Goal: Information Seeking & Learning: Find contact information

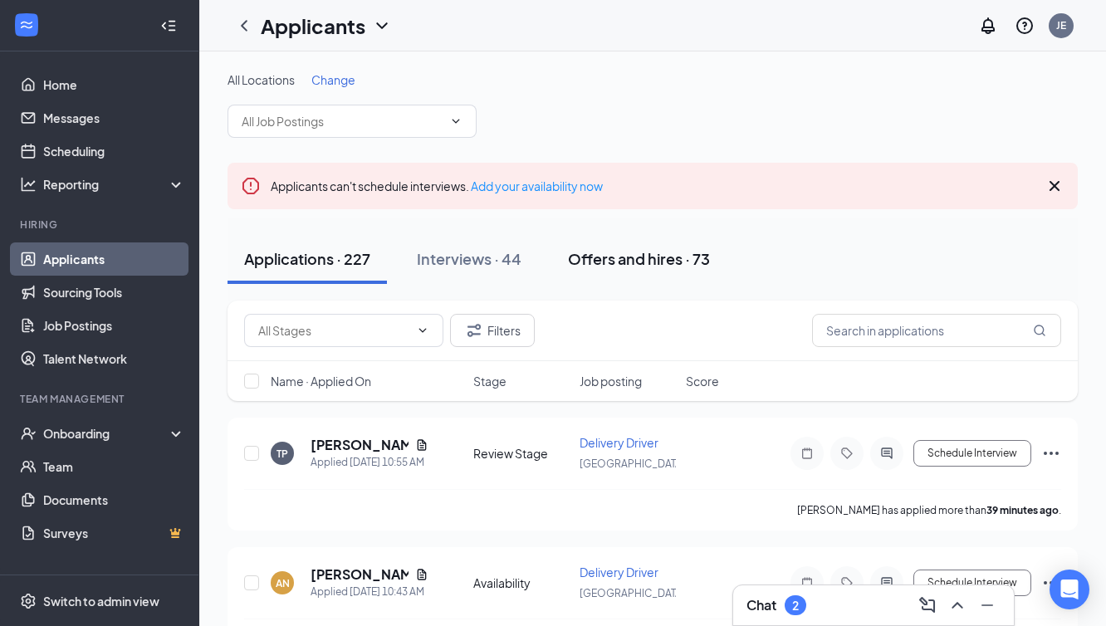
click at [652, 259] on div "Offers and hires · 73" at bounding box center [639, 258] width 142 height 21
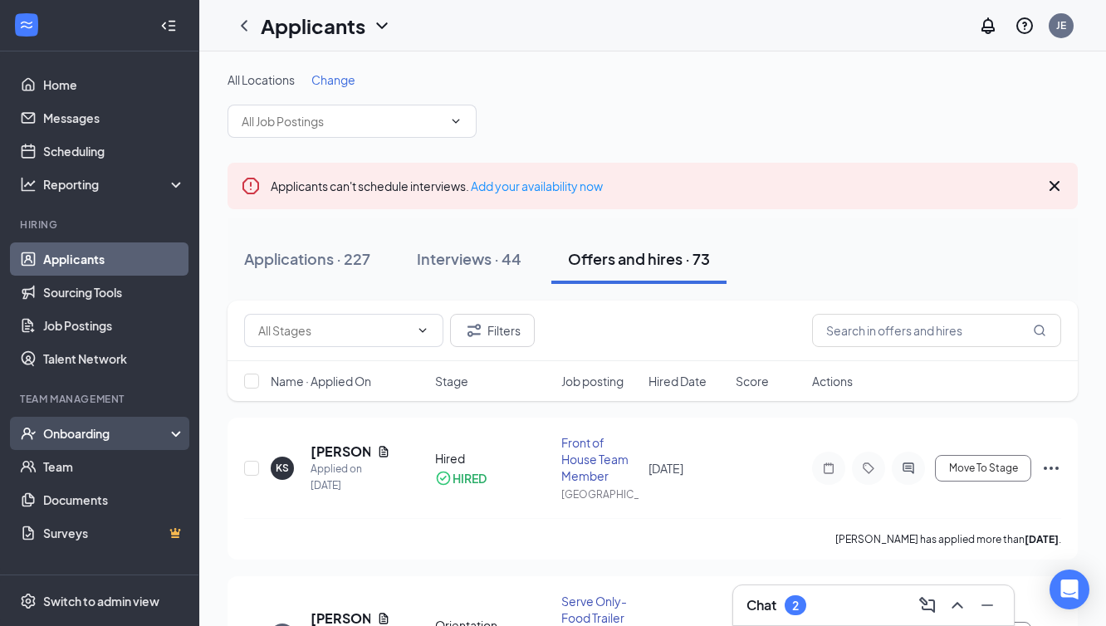
click at [73, 431] on div "Onboarding" at bounding box center [107, 433] width 128 height 17
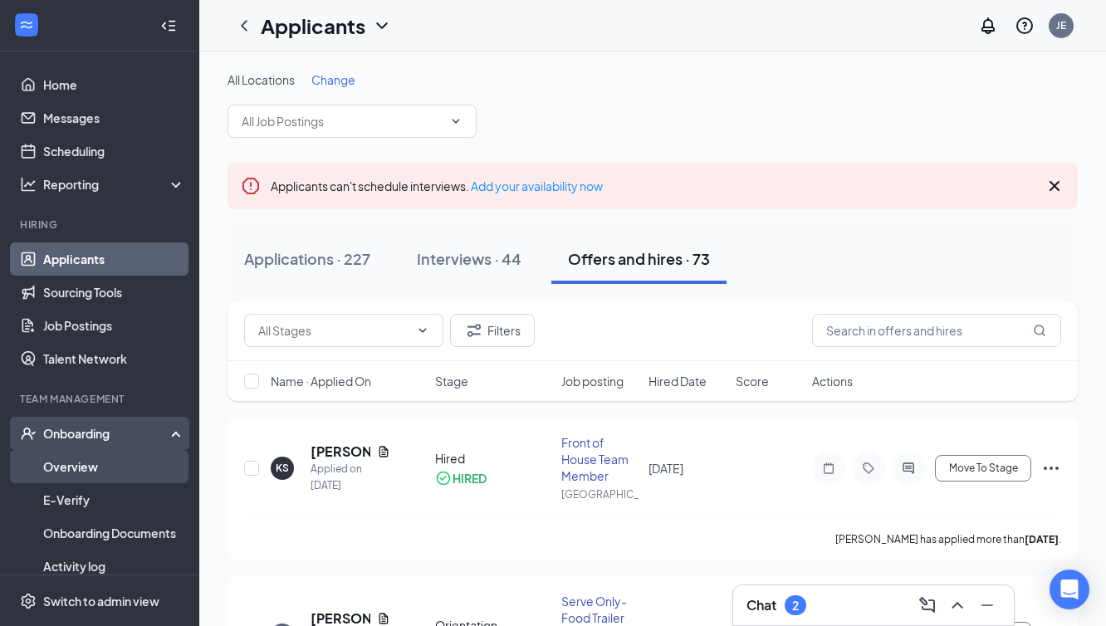
click at [68, 466] on link "Overview" at bounding box center [114, 466] width 142 height 33
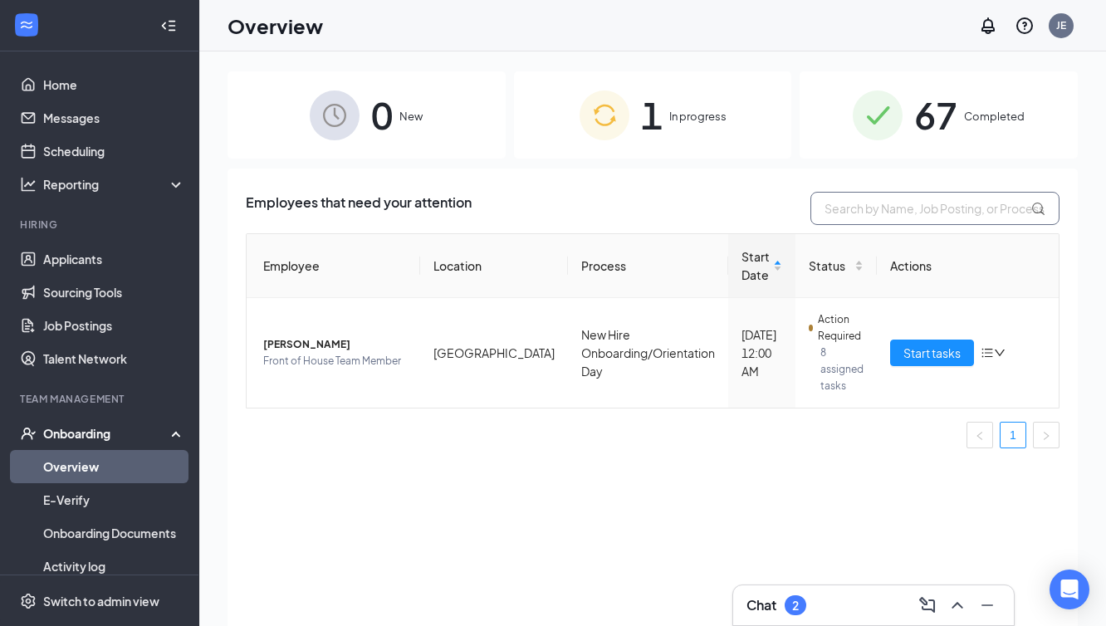
click at [850, 216] on input "text" at bounding box center [934, 208] width 249 height 33
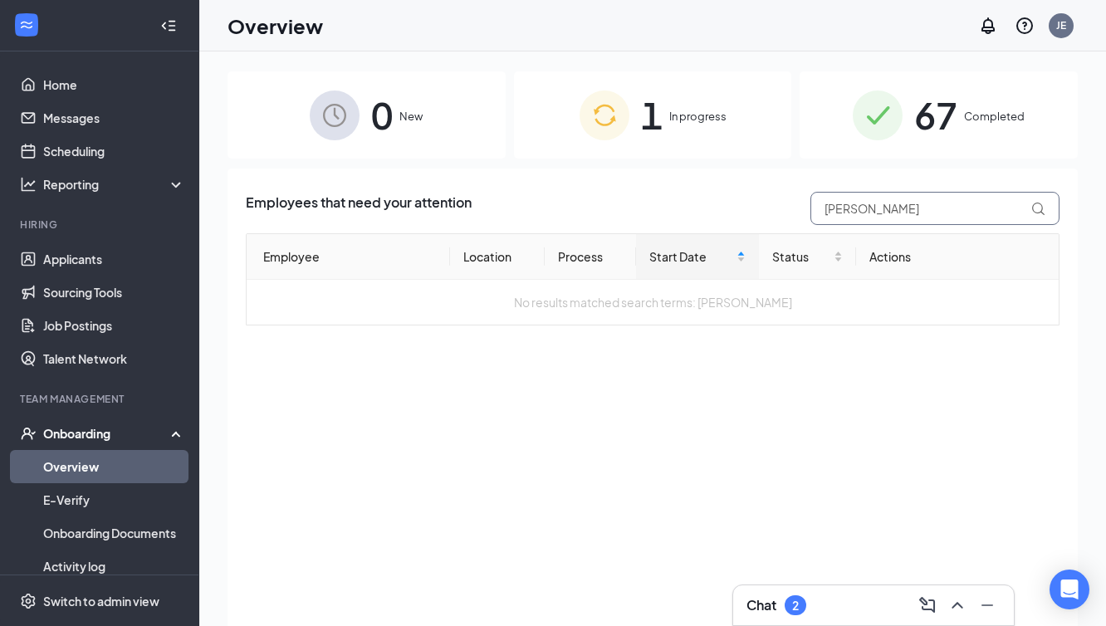
type input "[PERSON_NAME]"
click at [939, 115] on span "67" at bounding box center [935, 114] width 43 height 57
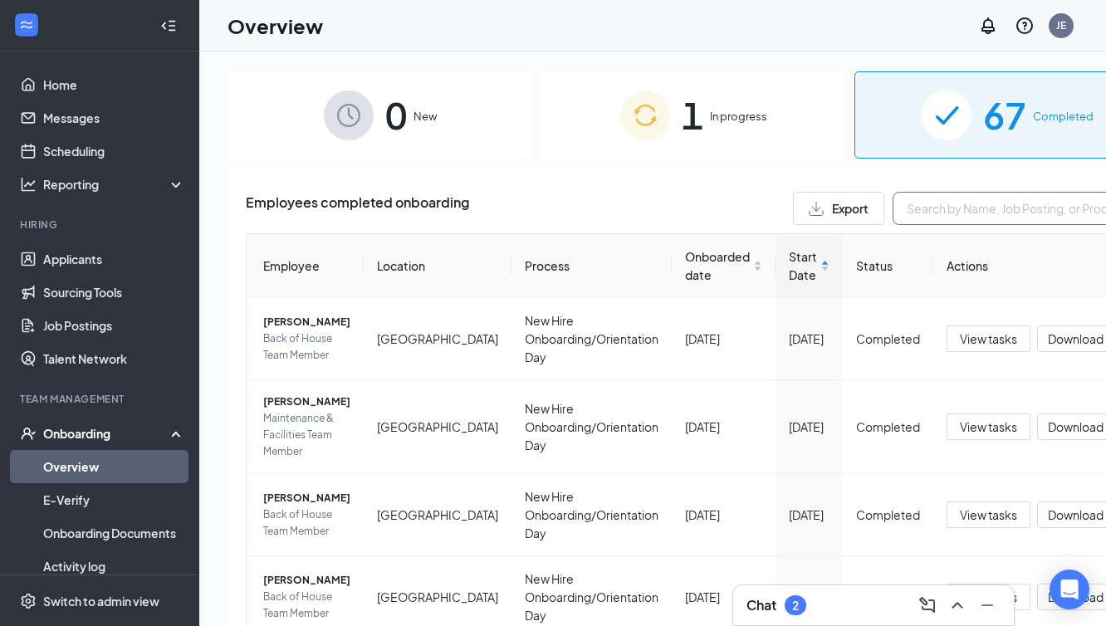
click at [893, 208] on input "text" at bounding box center [1017, 208] width 249 height 33
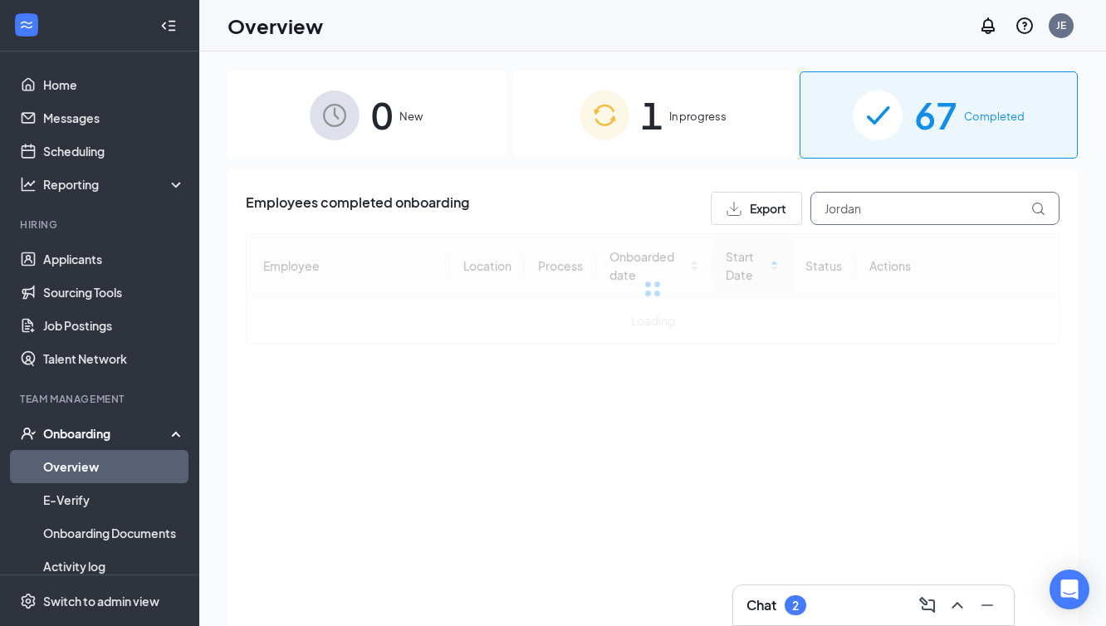
type input "Jordan"
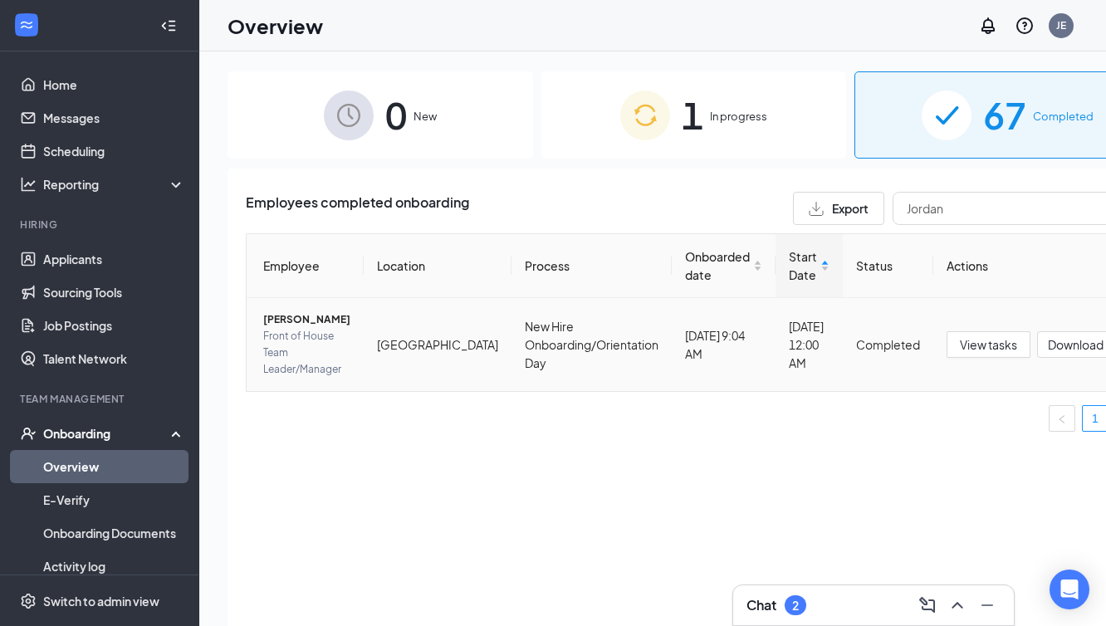
click at [315, 319] on span "Jordan H Mills" at bounding box center [306, 319] width 87 height 17
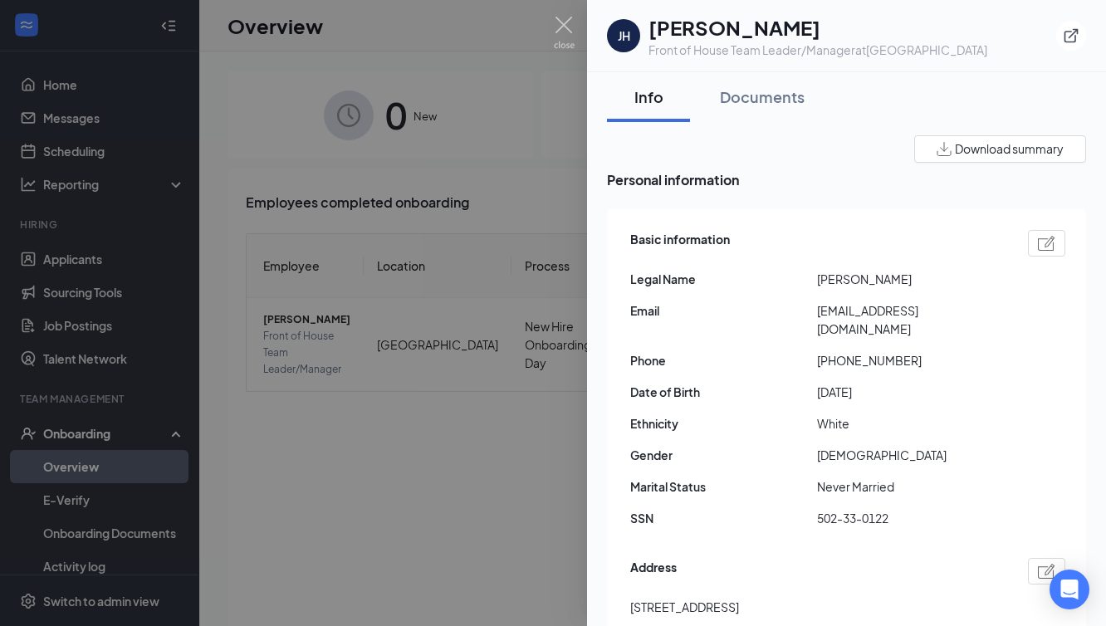
drag, startPoint x: 902, startPoint y: 341, endPoint x: 933, endPoint y: 335, distance: 32.1
click at [934, 351] on span "+17019360501" at bounding box center [910, 360] width 187 height 18
click at [933, 351] on span "+17019360501" at bounding box center [910, 360] width 187 height 18
click at [732, 484] on div "Basic information Legal Name Jordan H Mills Email j.mills21@icloud.com Phone +1…" at bounding box center [847, 383] width 435 height 315
drag, startPoint x: 907, startPoint y: 338, endPoint x: 823, endPoint y: 337, distance: 83.9
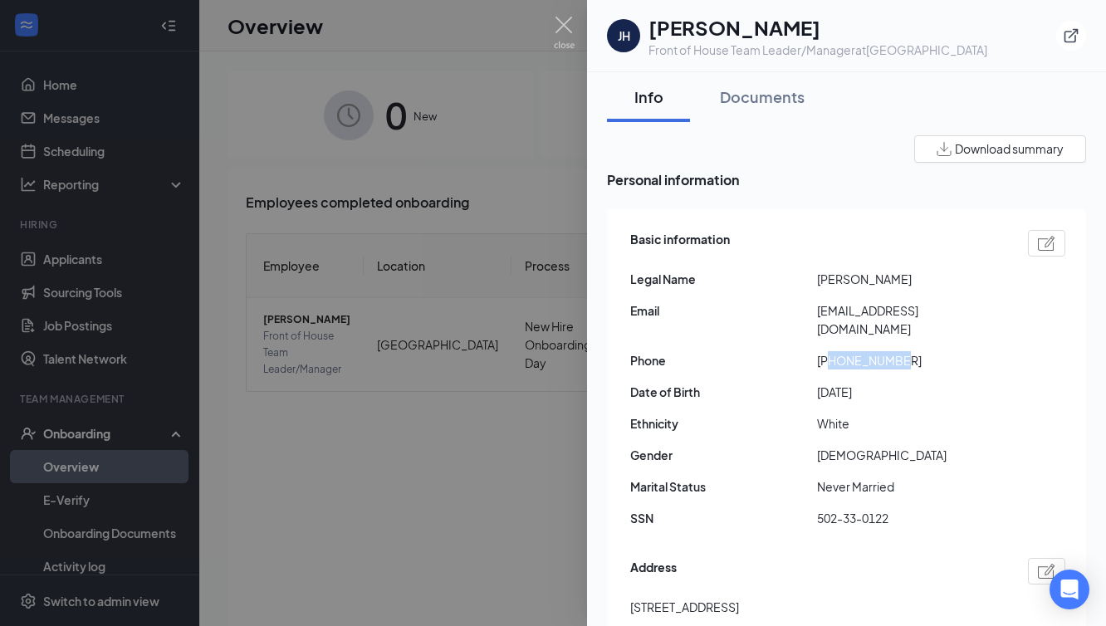
click at [823, 351] on span "+17019360501" at bounding box center [910, 360] width 187 height 18
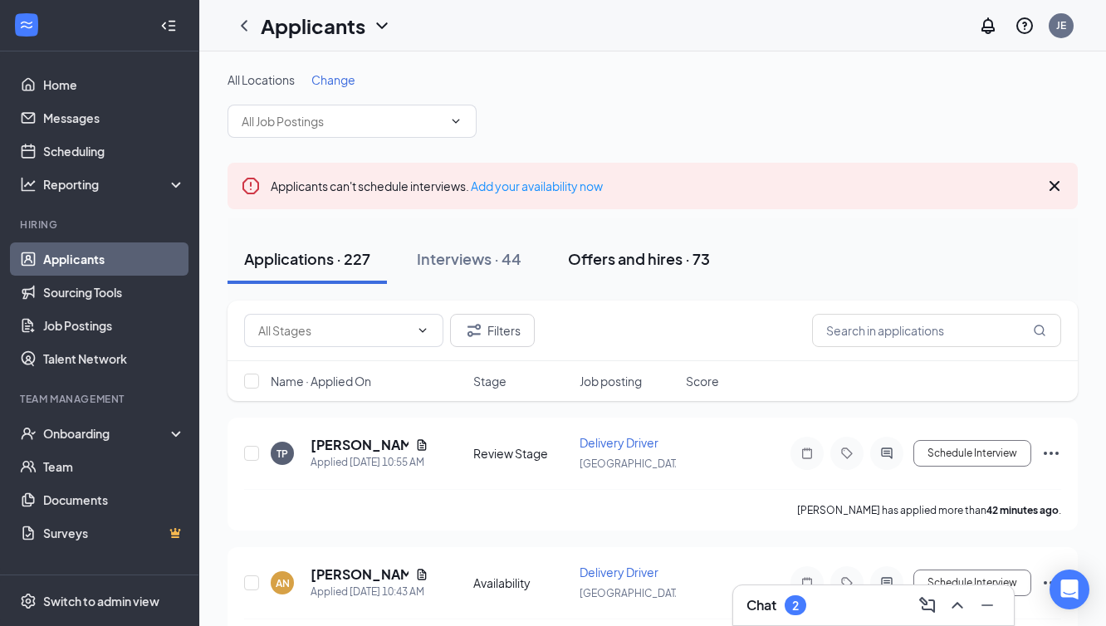
click at [678, 258] on div "Offers and hires · 73" at bounding box center [639, 258] width 142 height 21
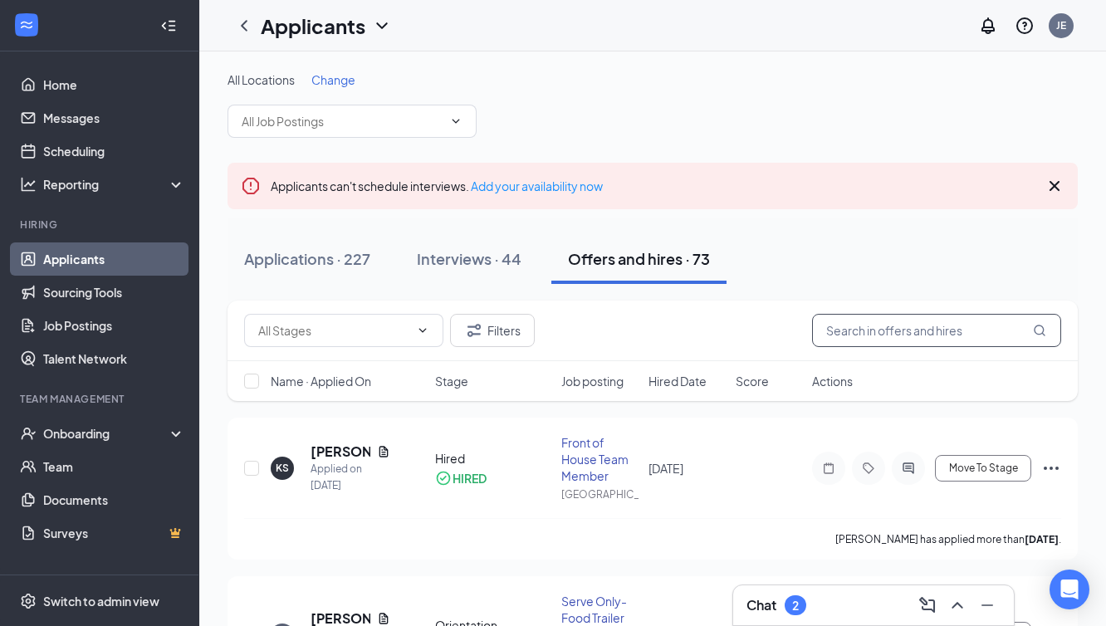
click at [838, 326] on input "text" at bounding box center [936, 330] width 249 height 33
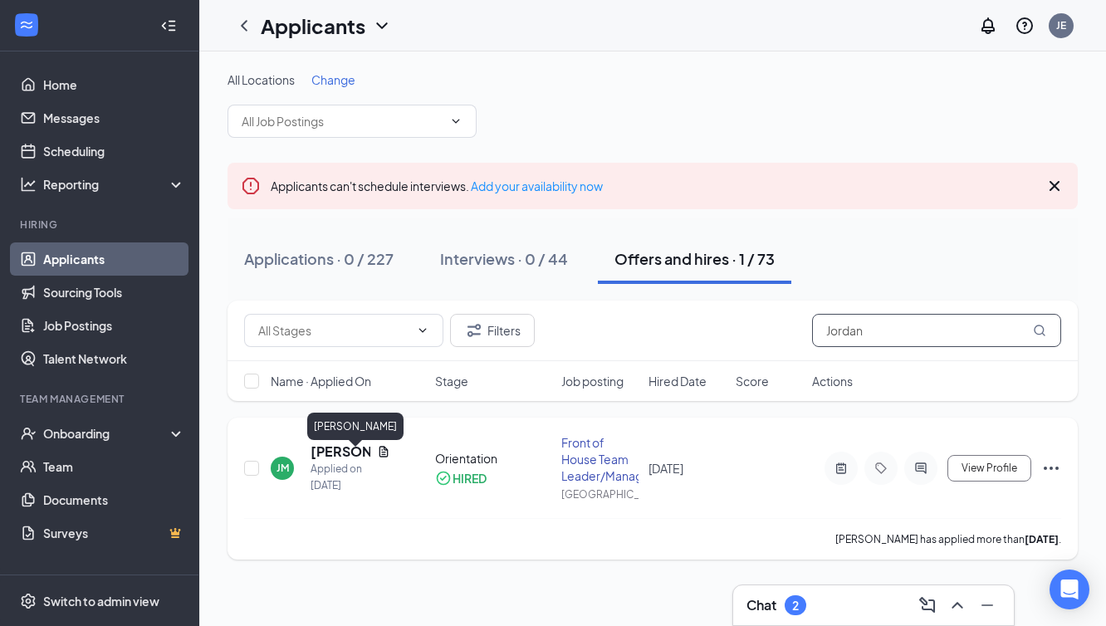
type input "Jordan"
click at [340, 461] on h5 "[PERSON_NAME]" at bounding box center [341, 452] width 60 height 18
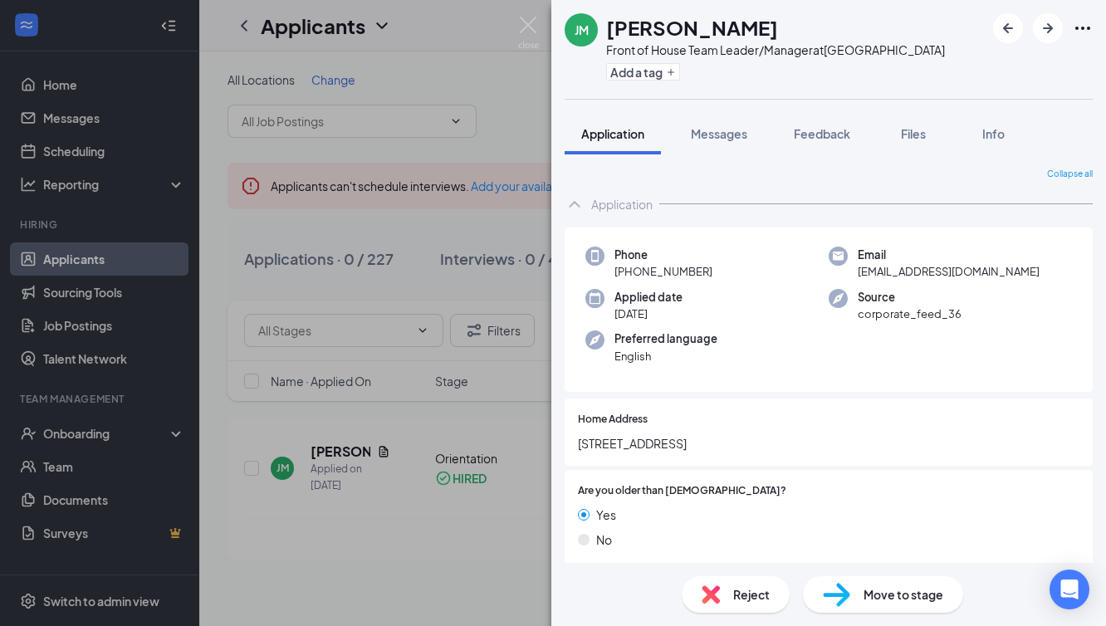
click at [709, 265] on div "Phone [PHONE_NUMBER]" at bounding box center [706, 264] width 243 height 34
drag, startPoint x: 711, startPoint y: 272, endPoint x: 625, endPoint y: 268, distance: 85.6
click at [626, 271] on div "Phone [PHONE_NUMBER]" at bounding box center [706, 264] width 243 height 34
copy span "[PHONE_NUMBER]"
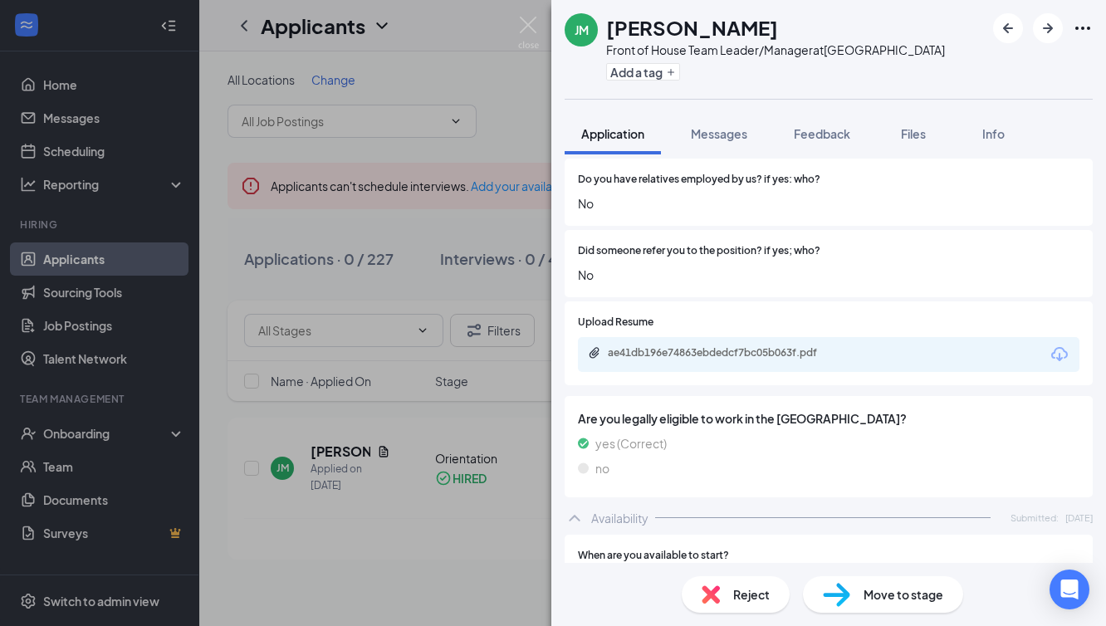
scroll to position [786, 0]
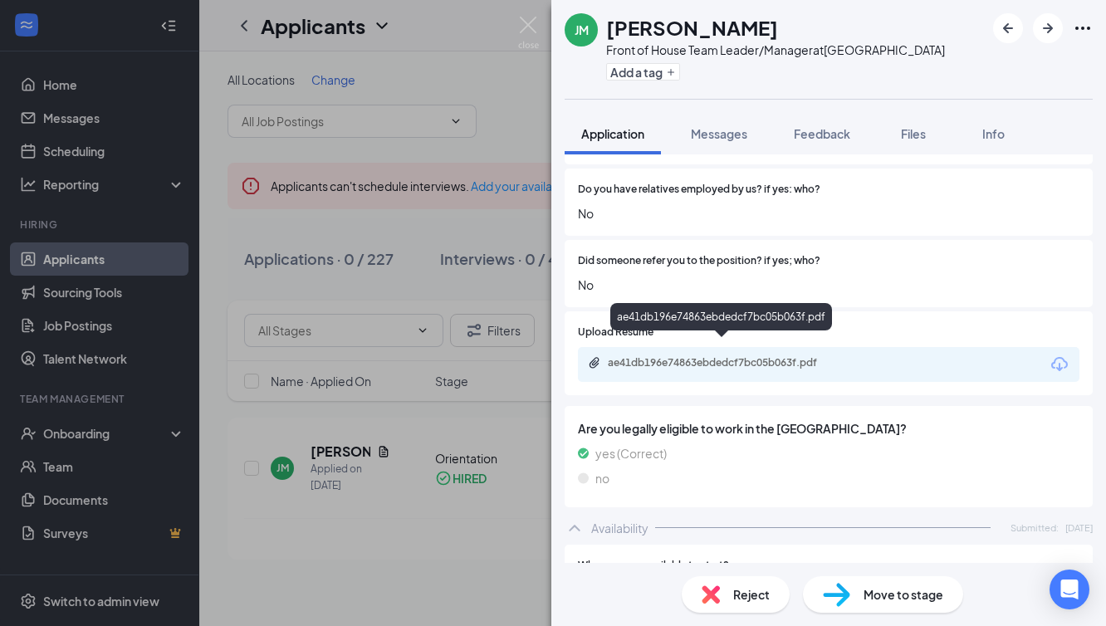
click at [738, 356] on div "ae41db196e74863ebdedcf7bc05b063f.pdf" at bounding box center [724, 362] width 232 height 13
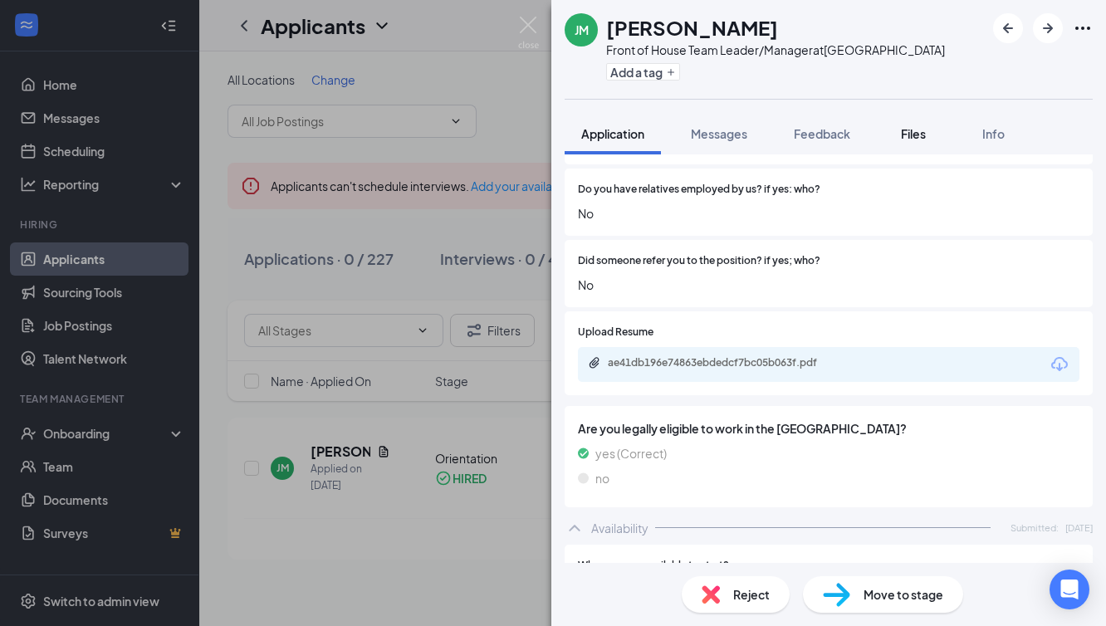
click at [918, 134] on span "Files" at bounding box center [913, 133] width 25 height 15
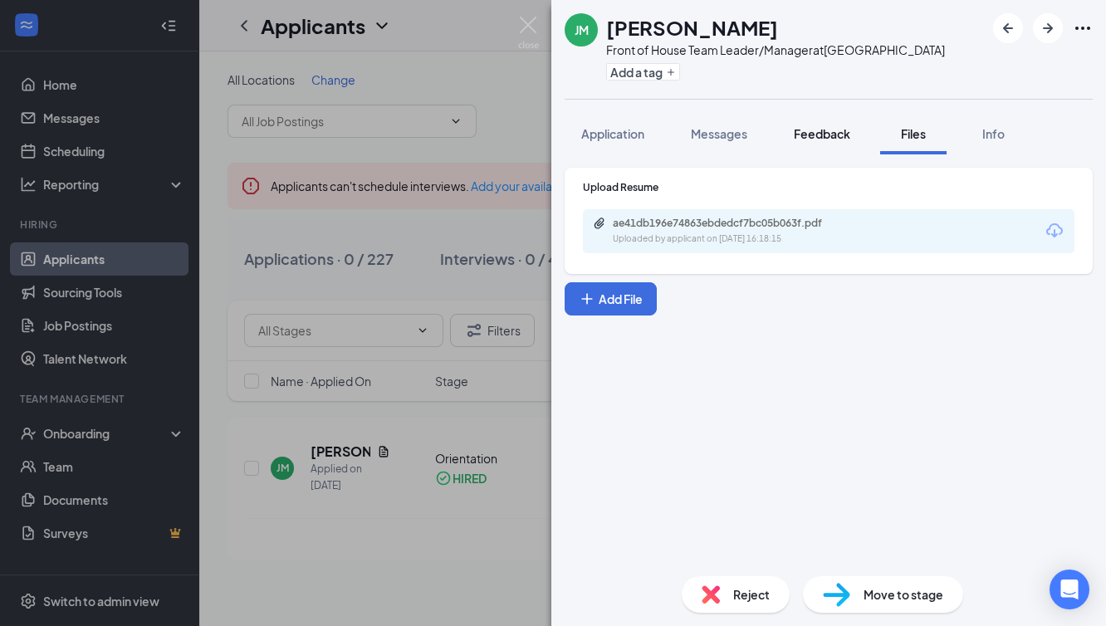
click at [836, 138] on span "Feedback" at bounding box center [822, 133] width 56 height 15
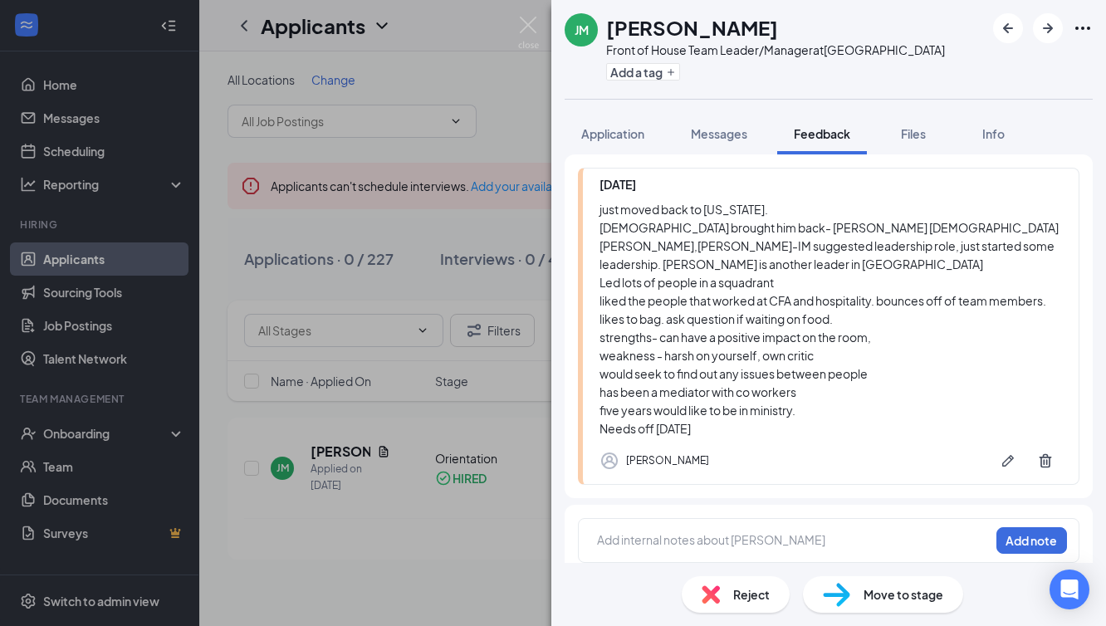
scroll to position [136, 0]
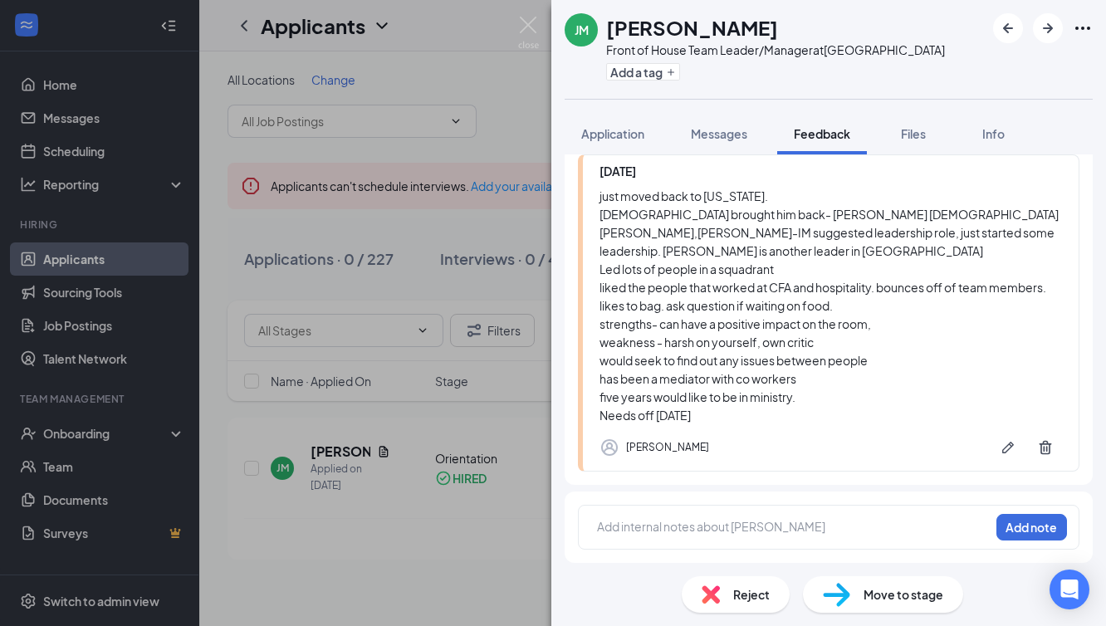
click at [497, 508] on div "[PERSON_NAME] Front of House Team Leader/Manager at [GEOGRAPHIC_DATA] Add a tag…" at bounding box center [553, 313] width 1106 height 626
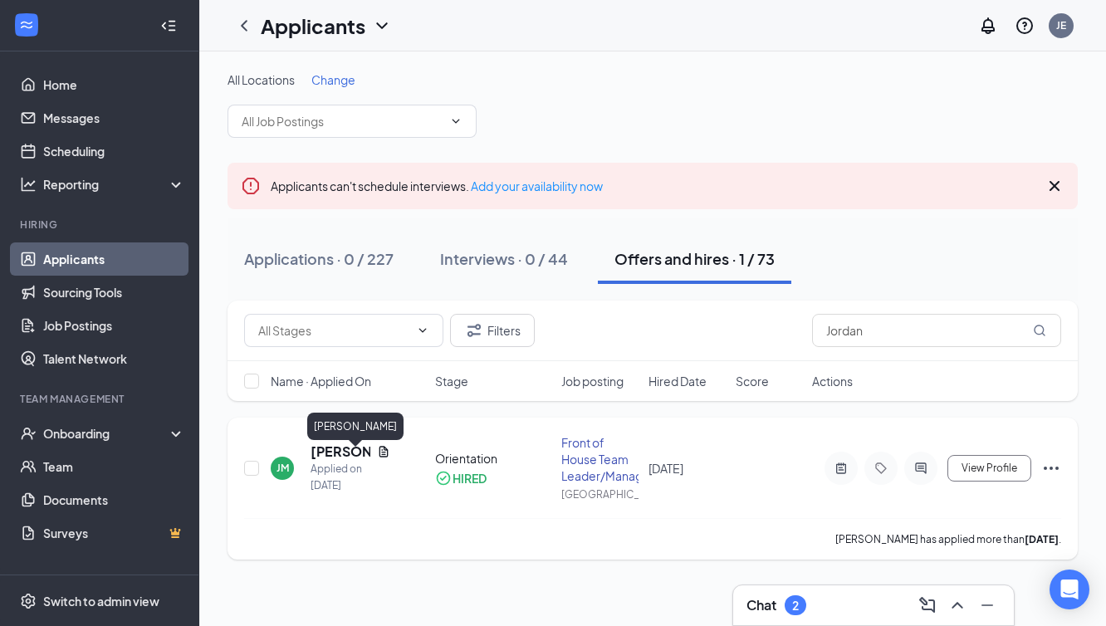
click at [345, 461] on h5 "[PERSON_NAME]" at bounding box center [341, 452] width 60 height 18
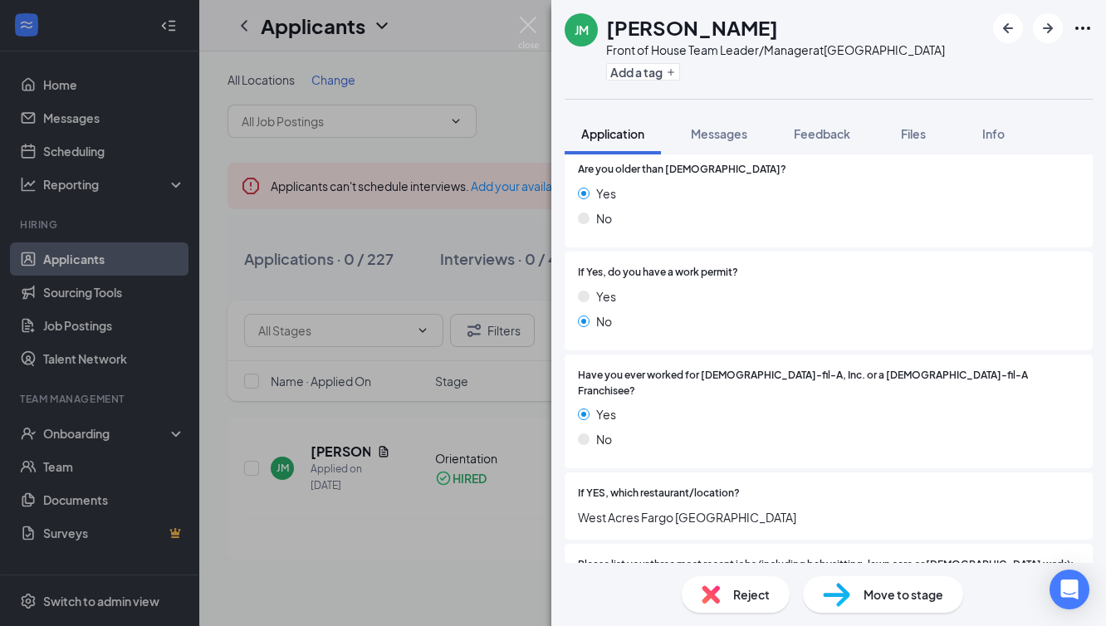
scroll to position [332, 0]
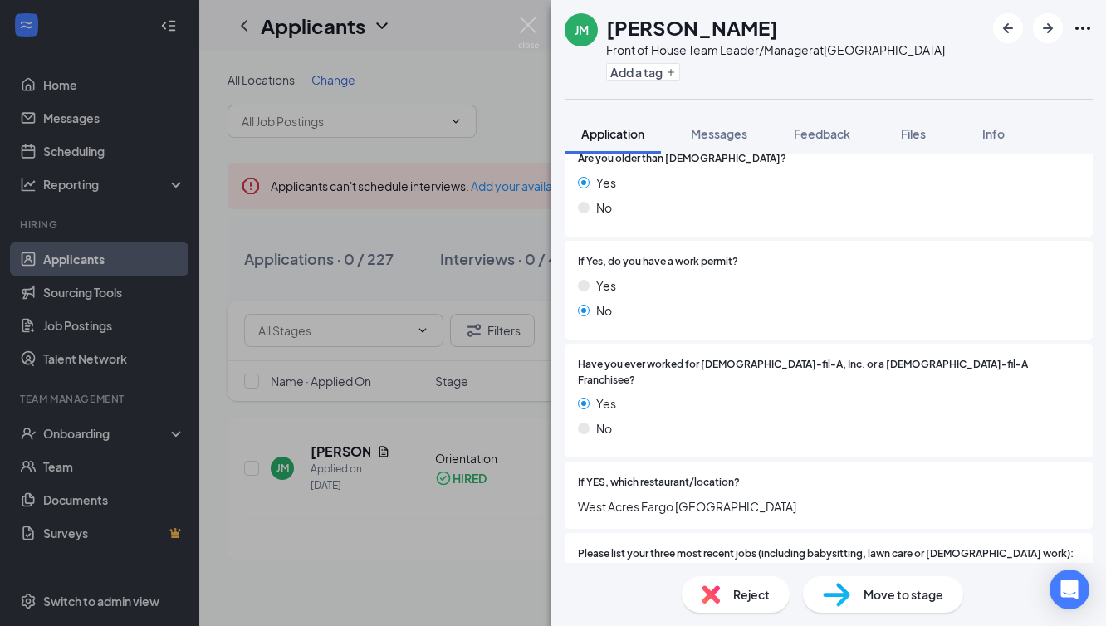
click at [415, 493] on div "[PERSON_NAME] Front of House Team Leader/Manager at [GEOGRAPHIC_DATA] Add a tag…" at bounding box center [553, 313] width 1106 height 626
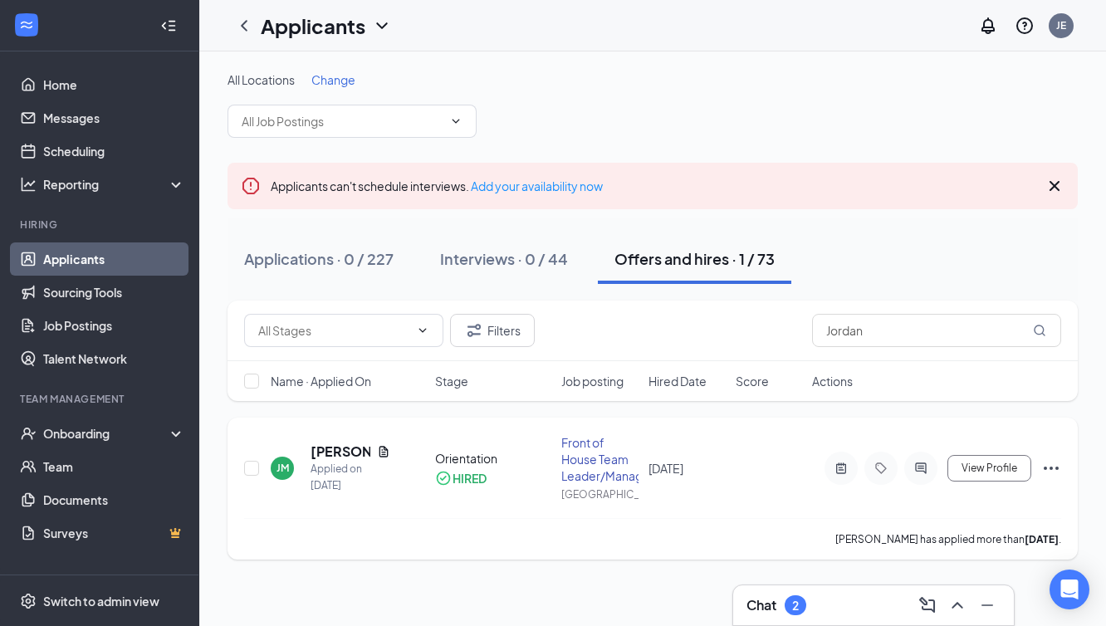
click at [590, 461] on div "Front of House Team Leader/Manager" at bounding box center [599, 459] width 77 height 50
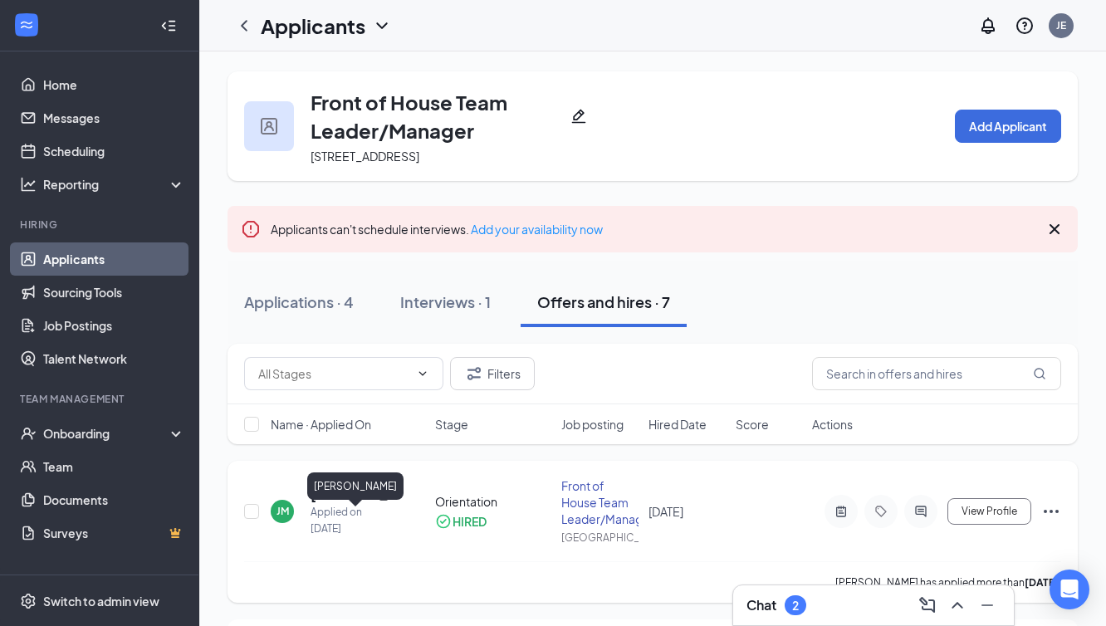
click at [336, 504] on h5 "[PERSON_NAME]" at bounding box center [341, 495] width 60 height 18
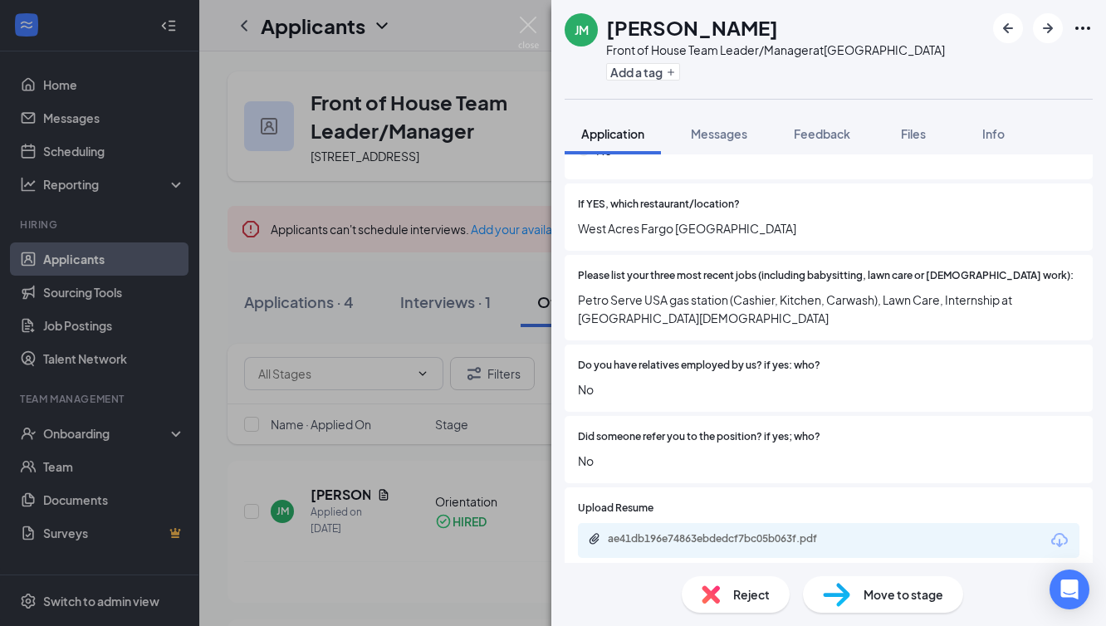
scroll to position [629, 0]
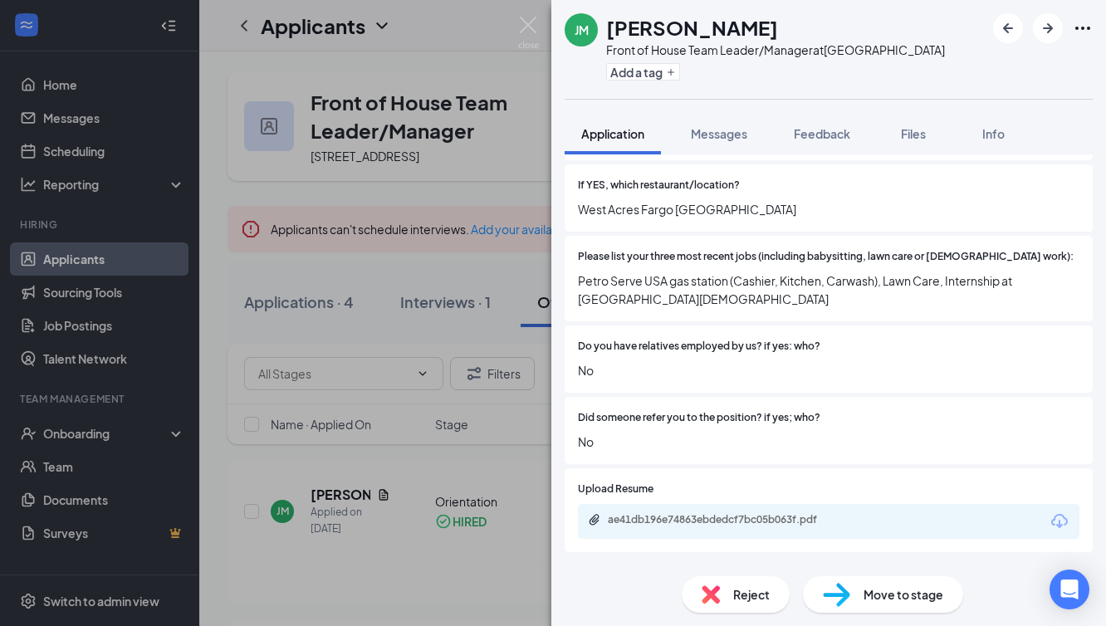
click at [468, 310] on div "[PERSON_NAME] Front of House Team Leader/Manager at [GEOGRAPHIC_DATA] Add a tag…" at bounding box center [553, 313] width 1106 height 626
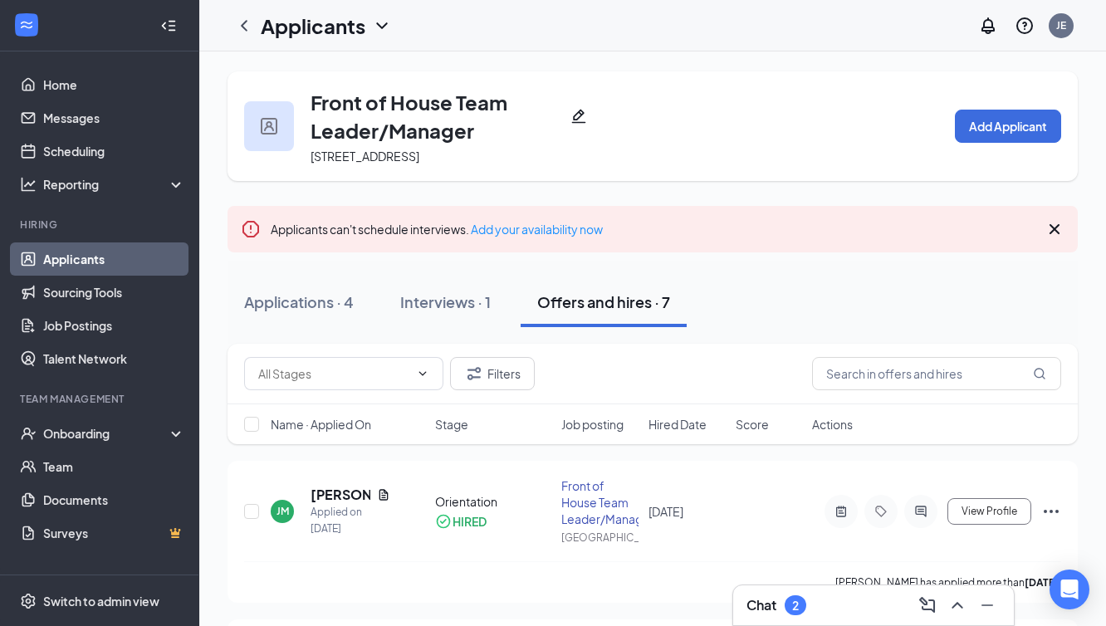
click at [619, 312] on div "Offers and hires · 7" at bounding box center [603, 301] width 133 height 21
click at [309, 312] on div "Applications · 4" at bounding box center [299, 301] width 110 height 21
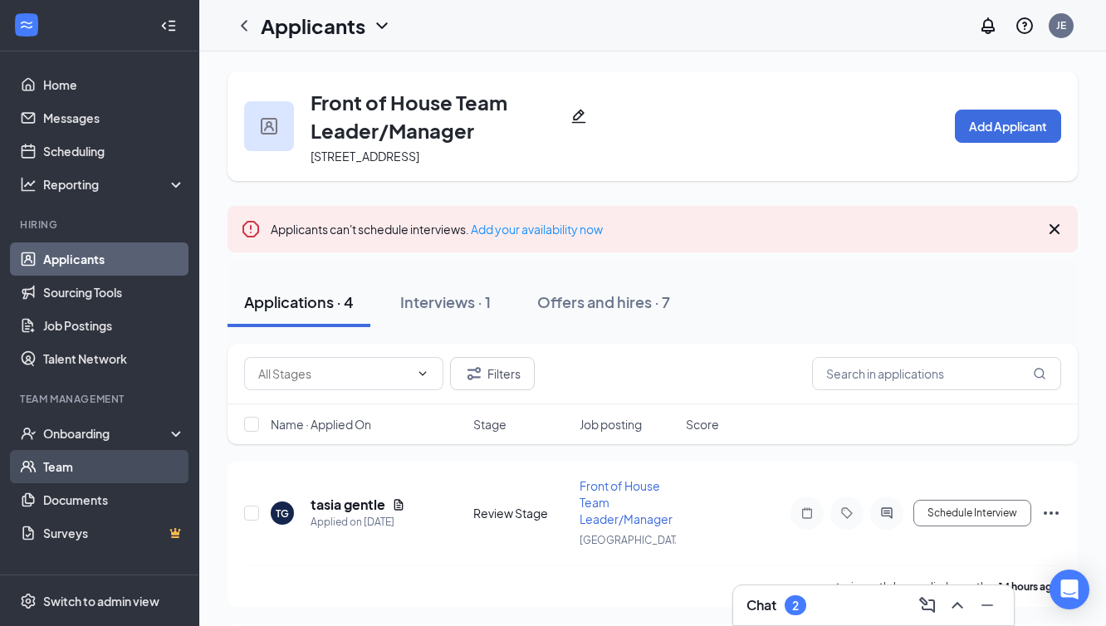
click at [64, 467] on link "Team" at bounding box center [114, 466] width 142 height 33
